Goal: Information Seeking & Learning: Learn about a topic

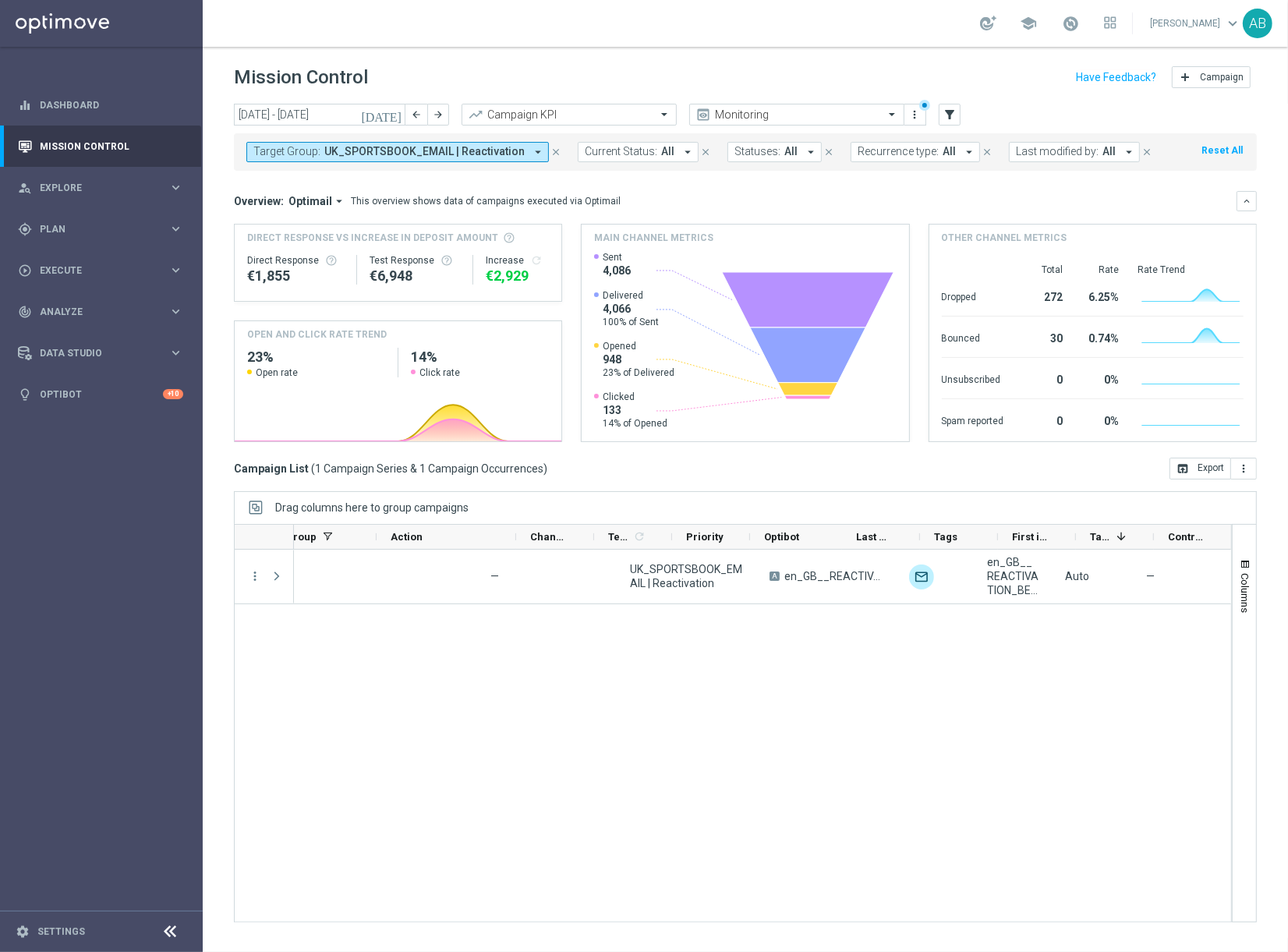
scroll to position [0, 379]
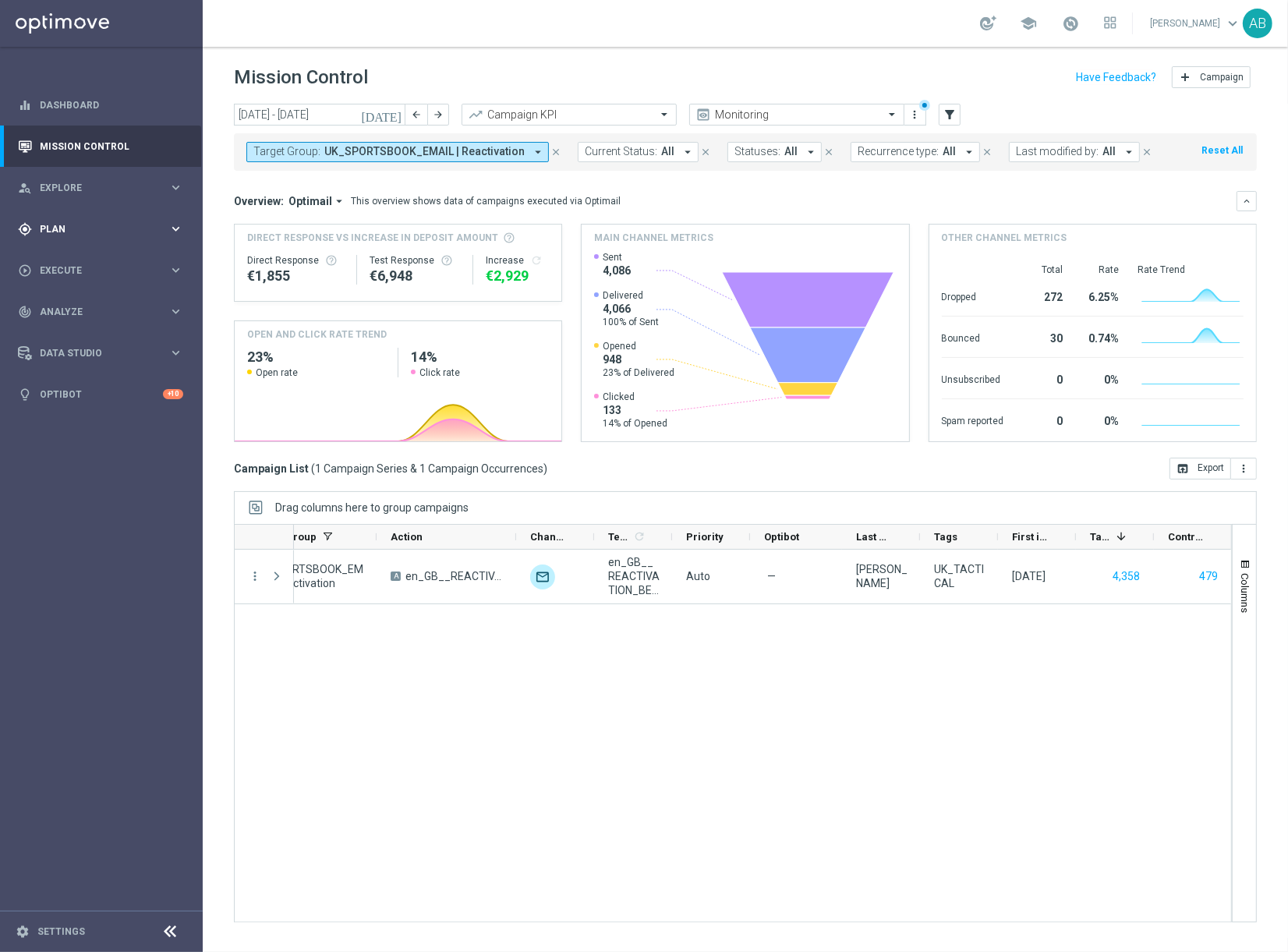
click at [69, 226] on span "Plan" at bounding box center [104, 229] width 129 height 10
click at [61, 190] on span "Explore" at bounding box center [104, 188] width 129 height 10
click at [75, 219] on link "Customer Explorer" at bounding box center [101, 220] width 121 height 13
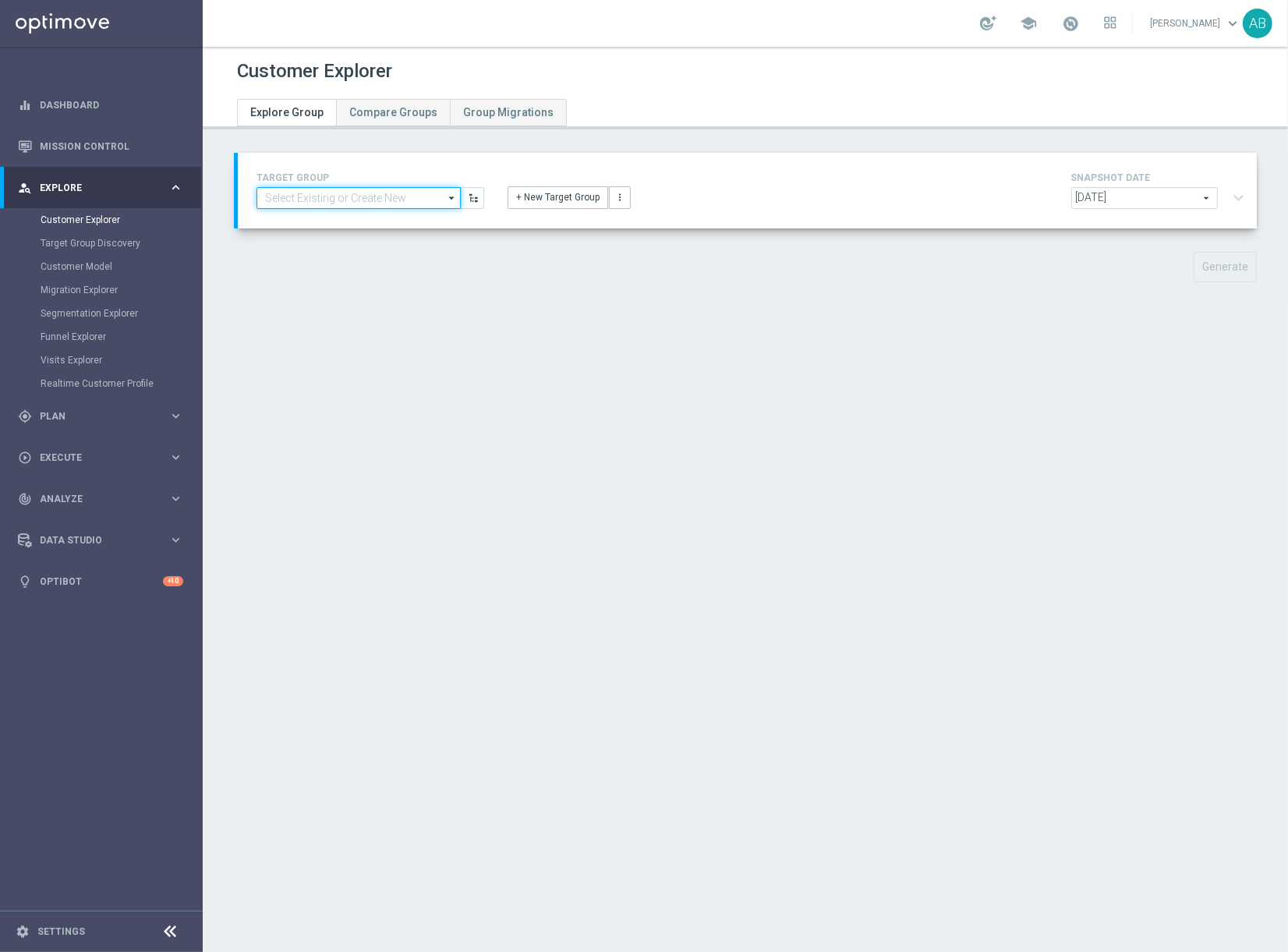
click at [399, 198] on input at bounding box center [358, 198] width 204 height 22
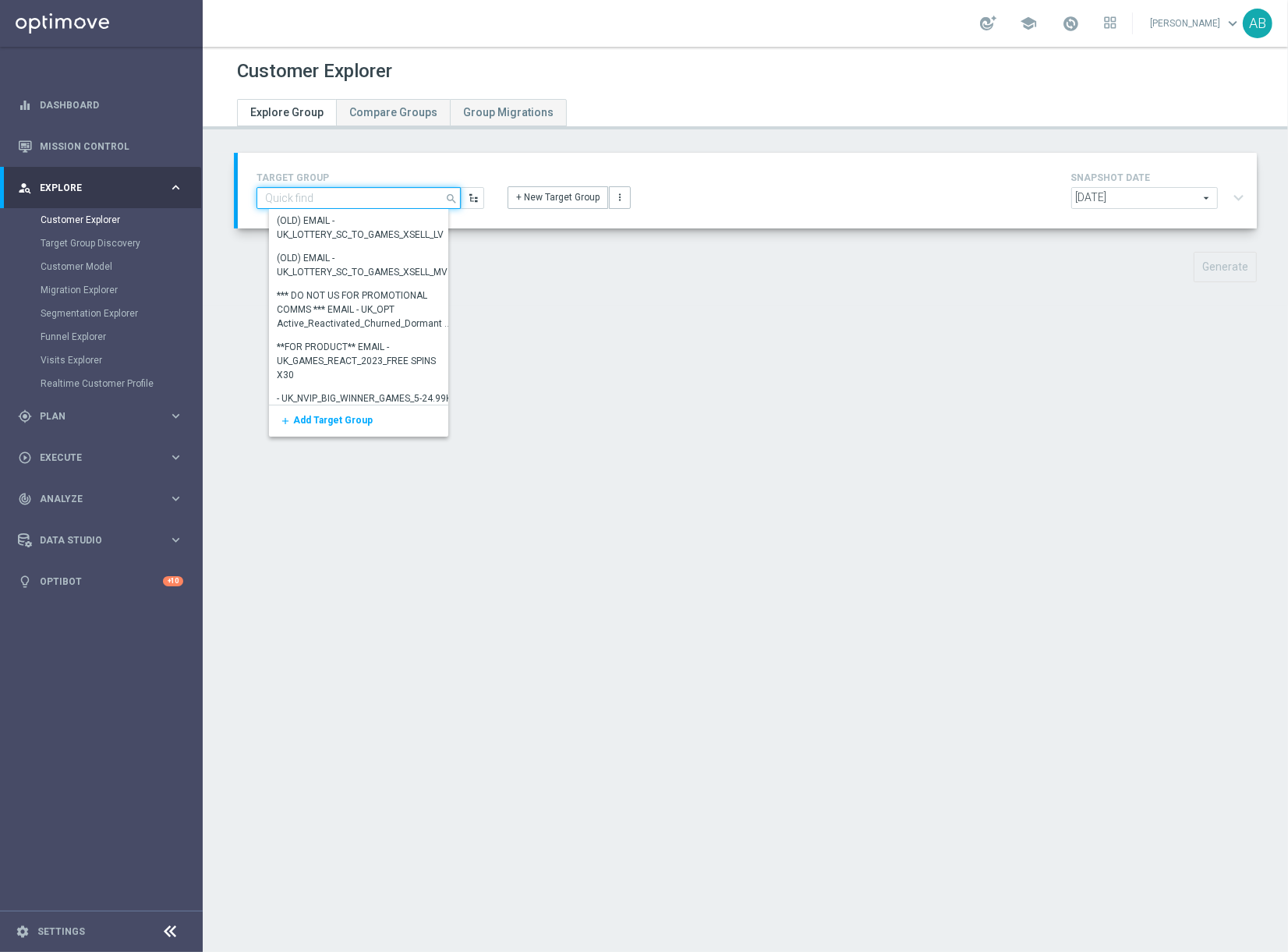
paste input "UK_SPORTSBOOK_APP"
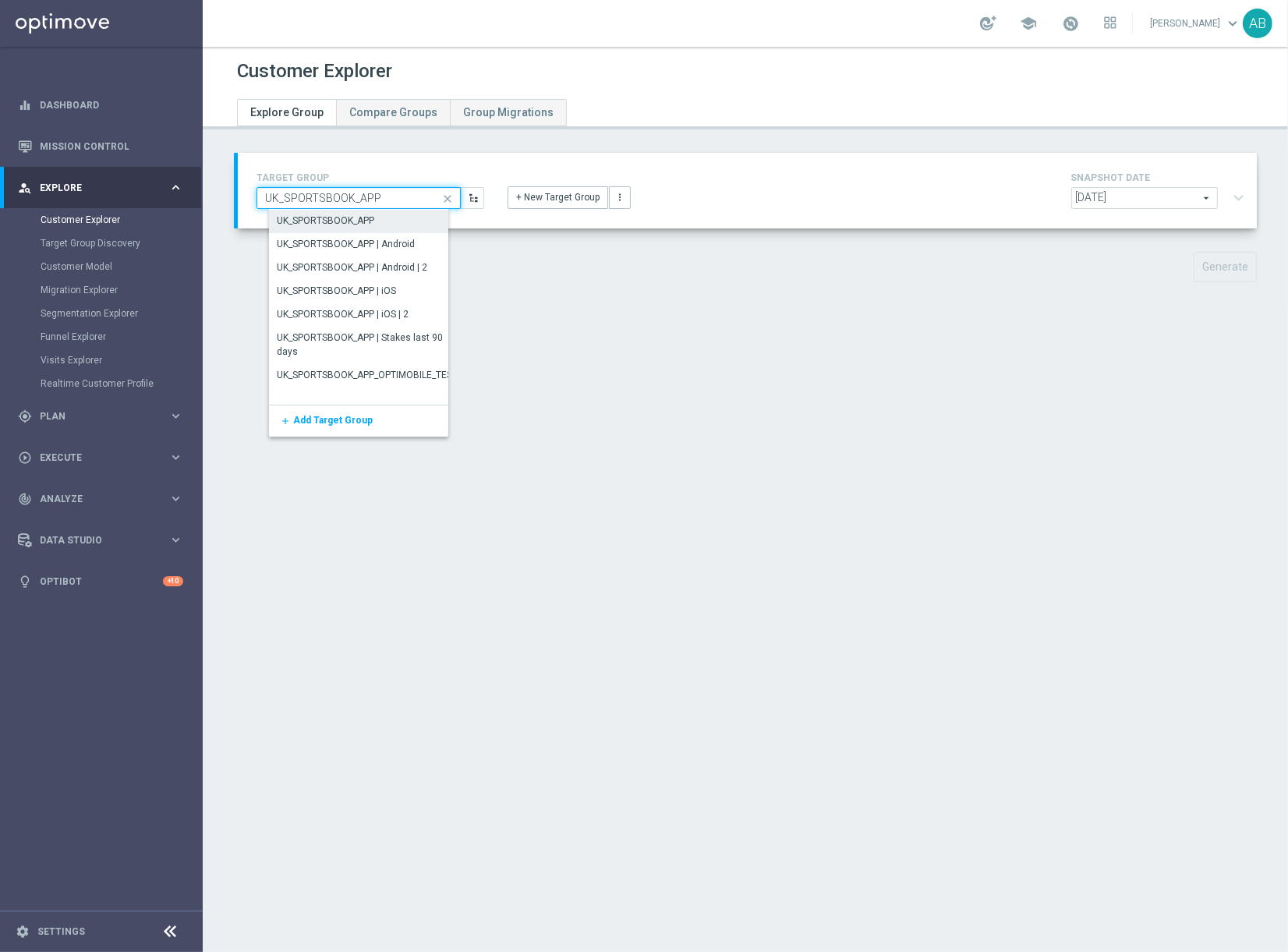
type input "UK_SPORTSBOOK_APP"
click at [383, 217] on div "UK_SPORTSBOOK_APP" at bounding box center [371, 221] width 204 height 22
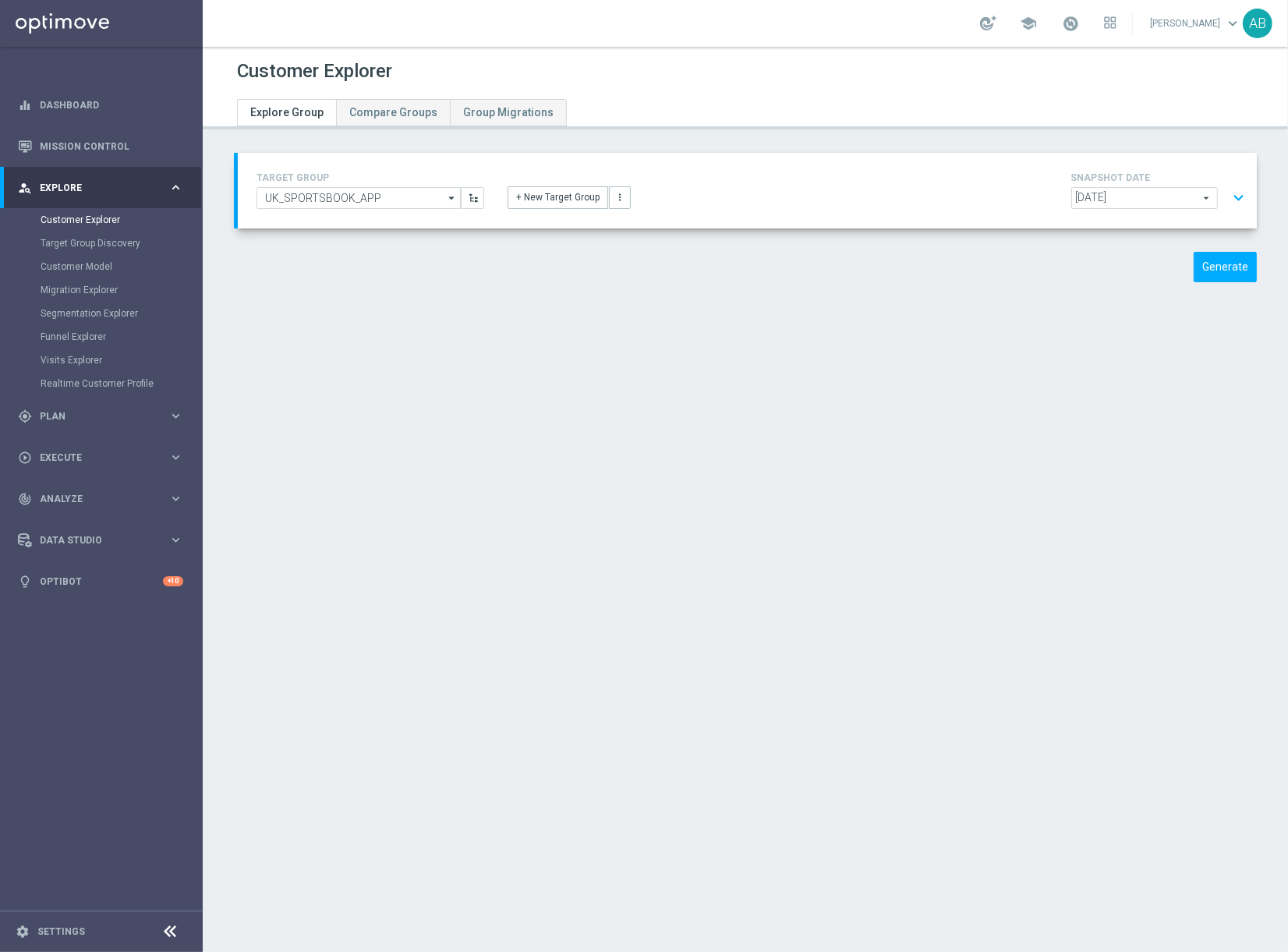
click at [1242, 194] on button "expand_more" at bounding box center [1238, 198] width 22 height 29
